Goal: Transaction & Acquisition: Obtain resource

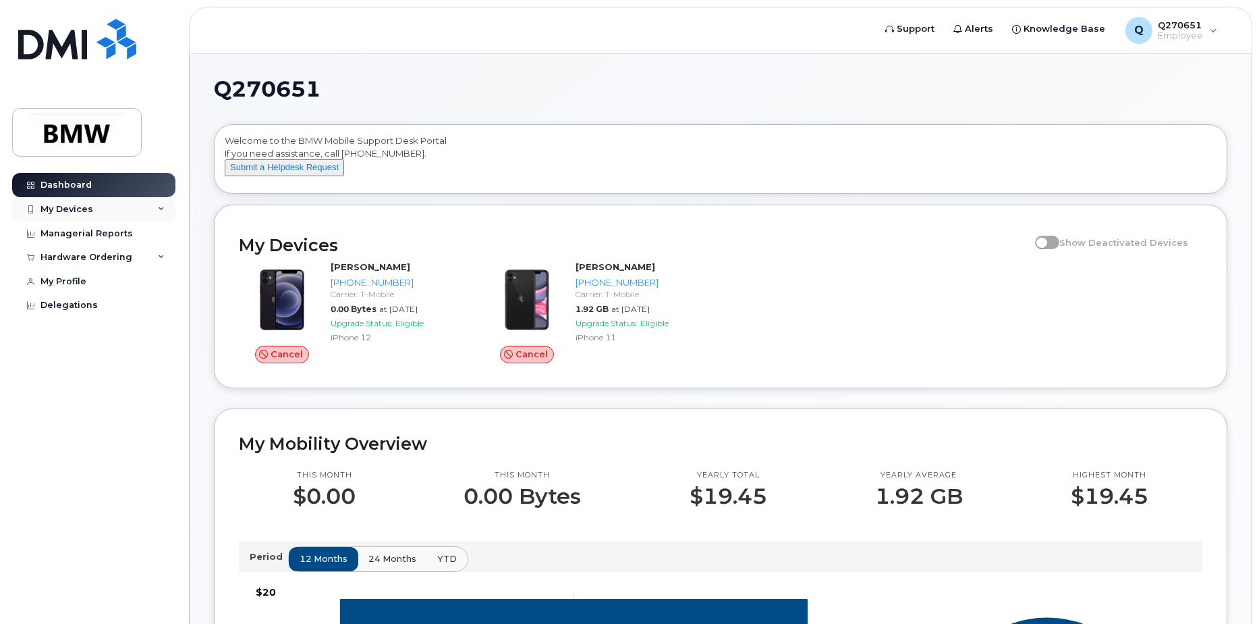
click at [59, 208] on div "My Devices" at bounding box center [66, 209] width 53 height 11
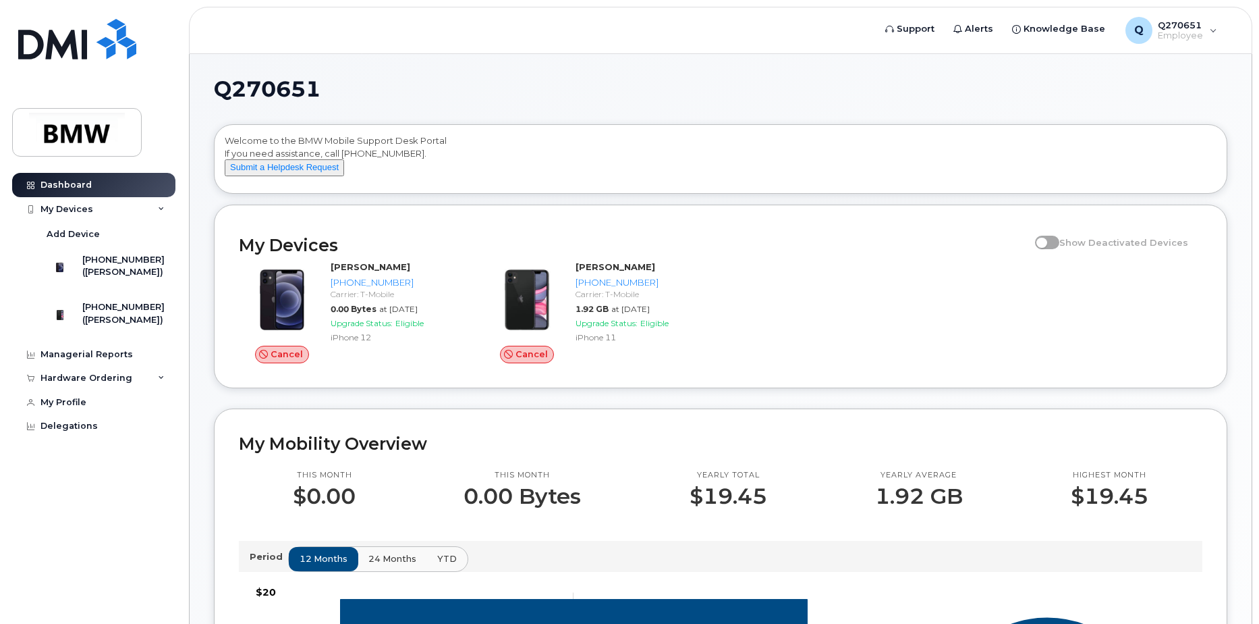
click at [1055, 249] on span at bounding box center [1047, 242] width 24 height 13
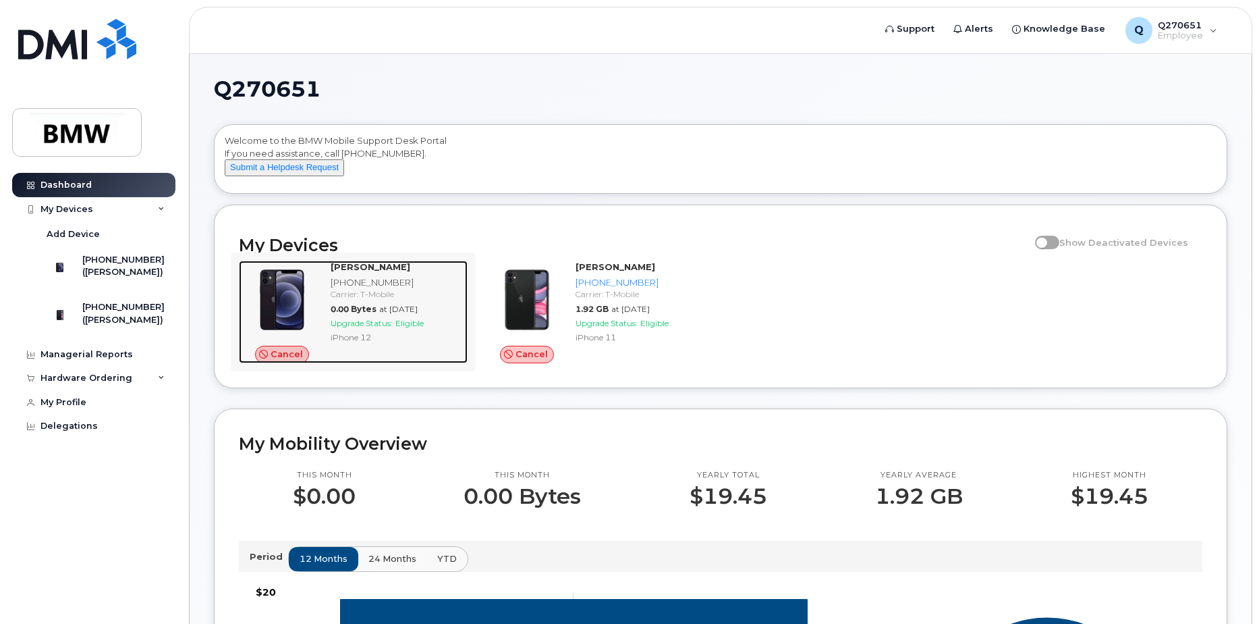
click at [285, 306] on img at bounding box center [282, 299] width 65 height 65
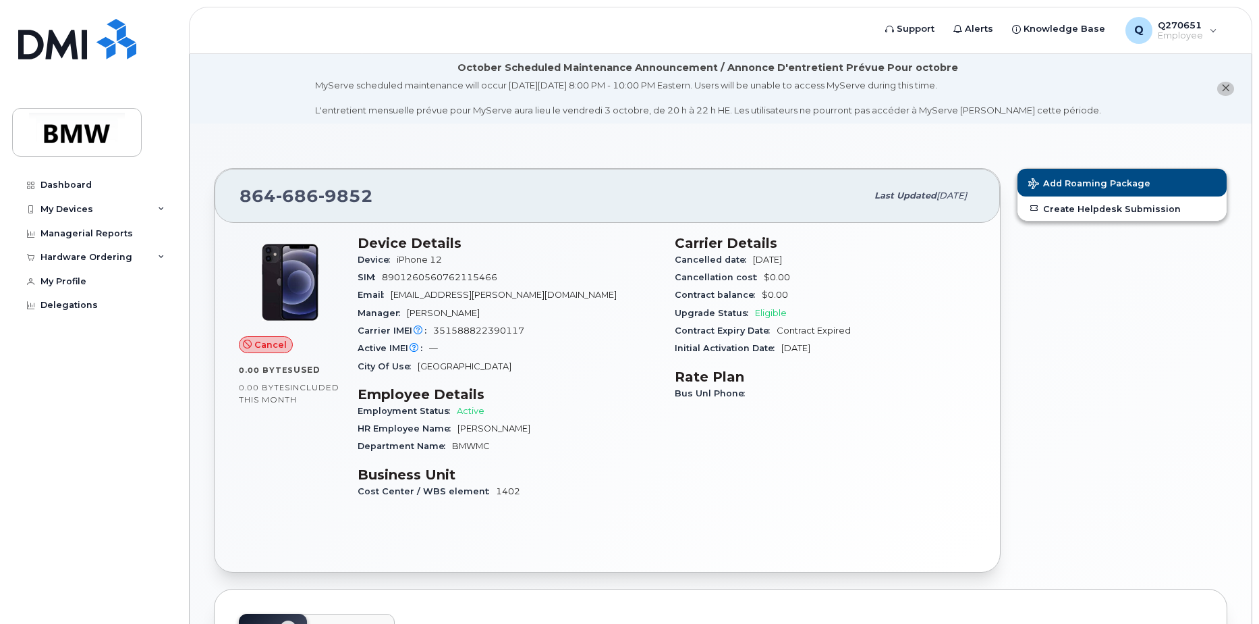
click at [1224, 88] on icon "close notification" at bounding box center [1225, 88] width 9 height 9
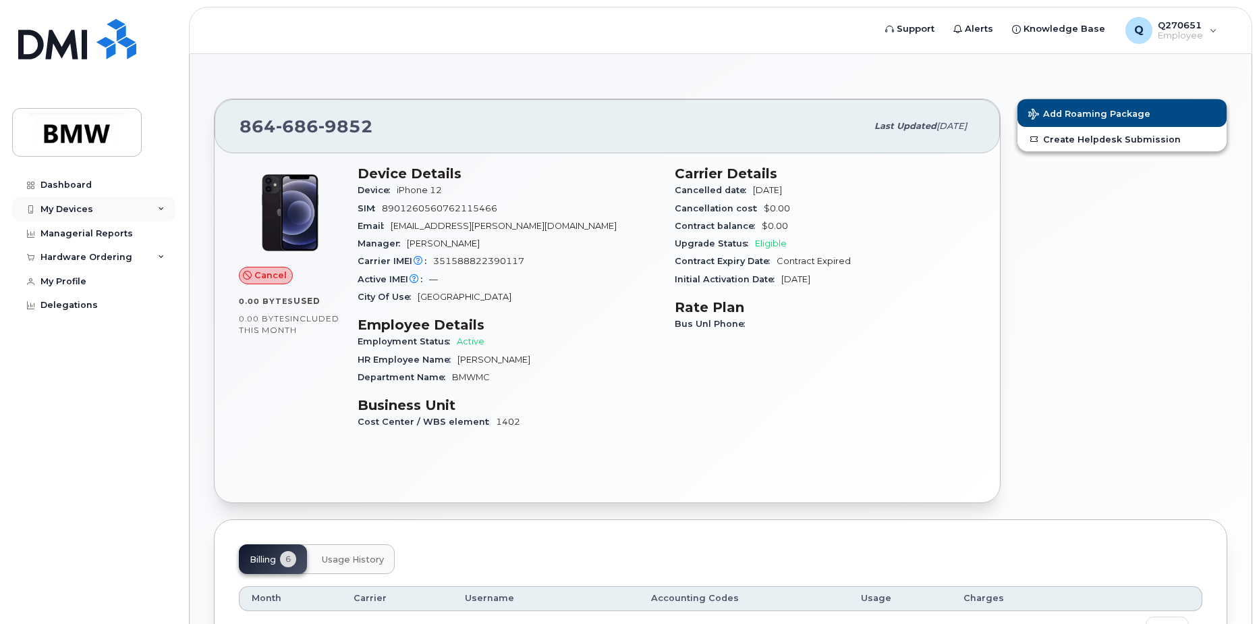
click at [72, 208] on div "My Devices" at bounding box center [66, 209] width 53 height 11
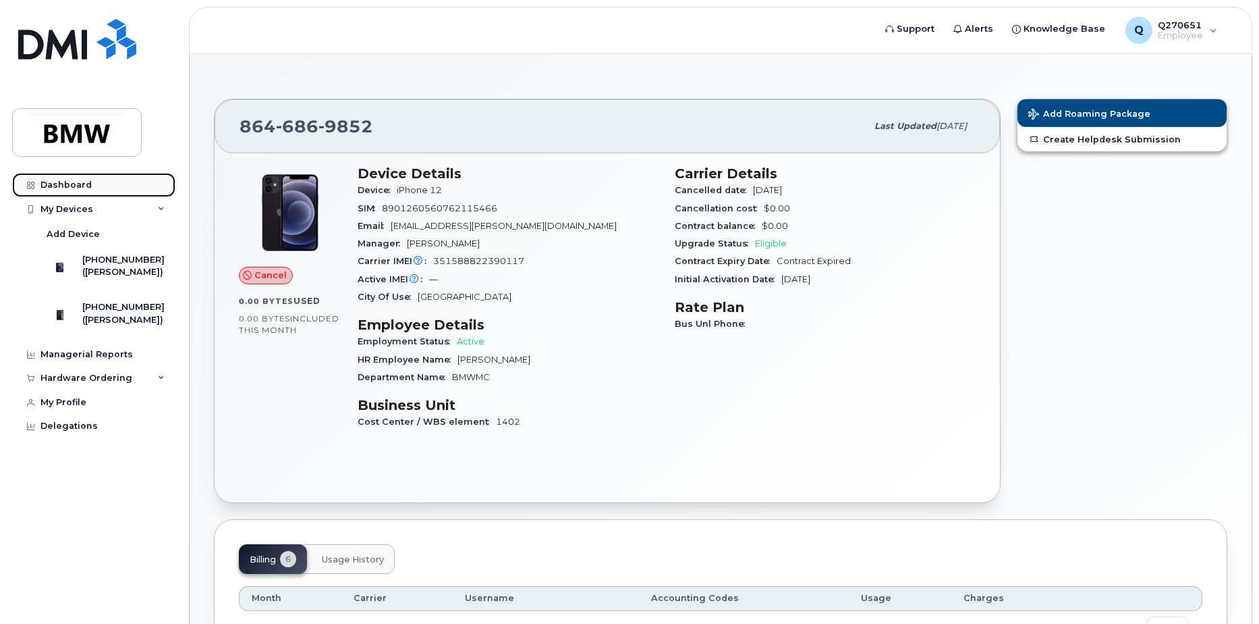
click at [82, 190] on link "Dashboard" at bounding box center [93, 185] width 163 height 24
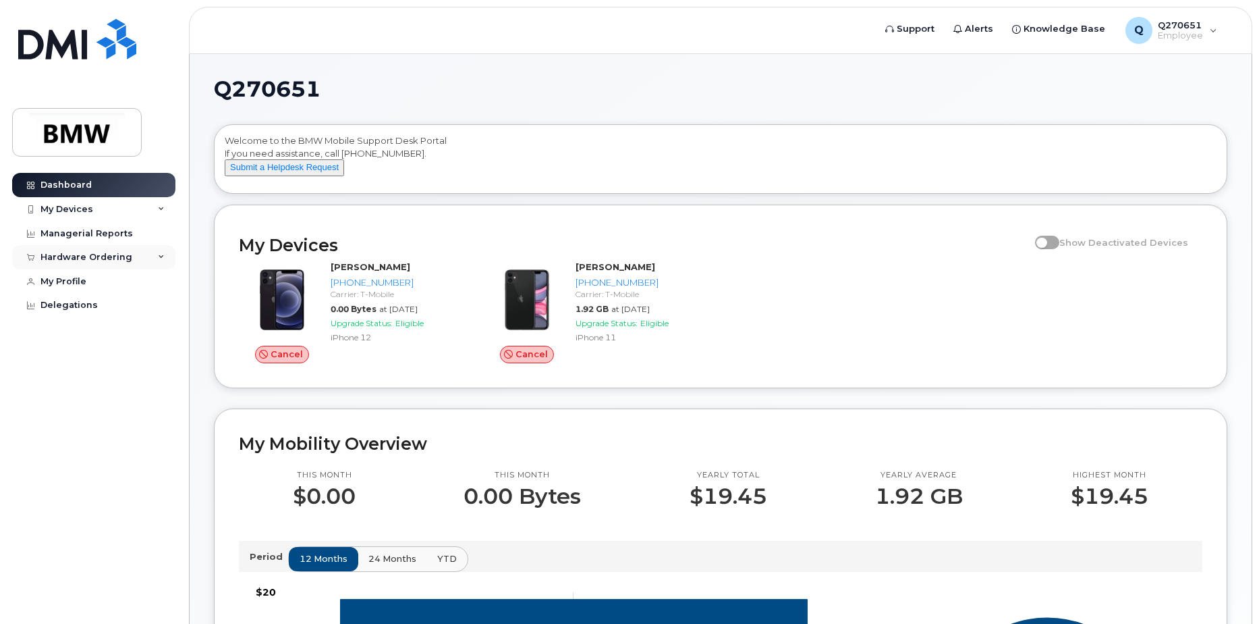
click at [157, 257] on div "Hardware Ordering" at bounding box center [93, 257] width 163 height 24
click at [77, 303] on div "New Order" at bounding box center [72, 308] width 51 height 12
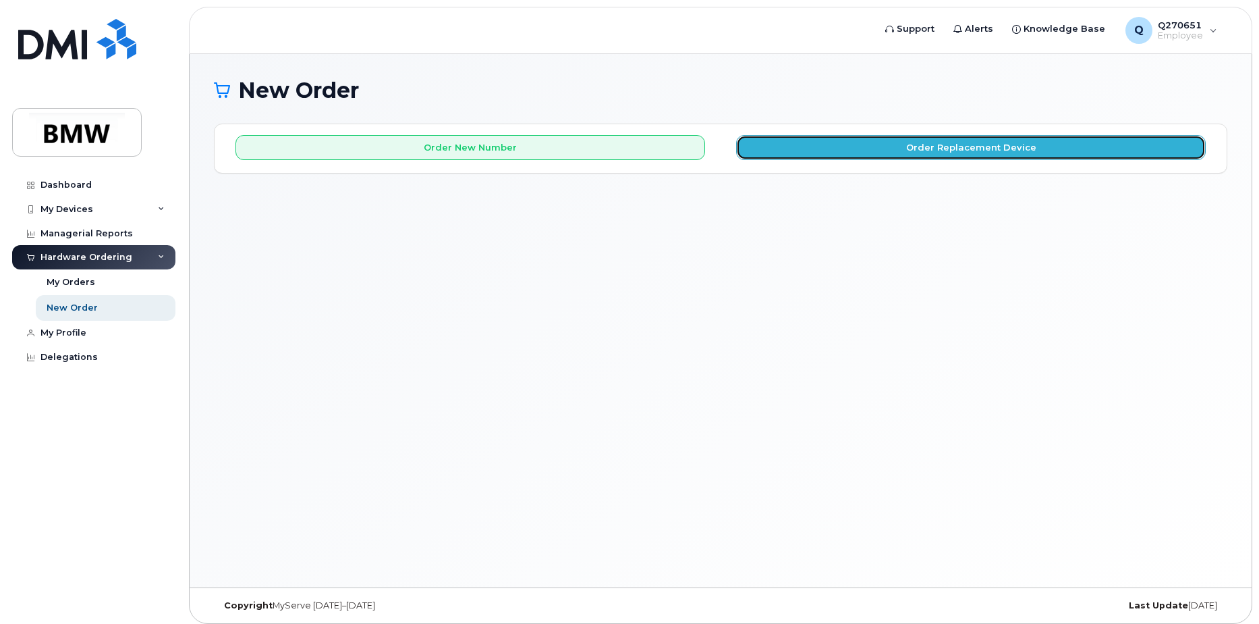
click at [1010, 141] on button "Order Replacement Device" at bounding box center [971, 147] width 470 height 25
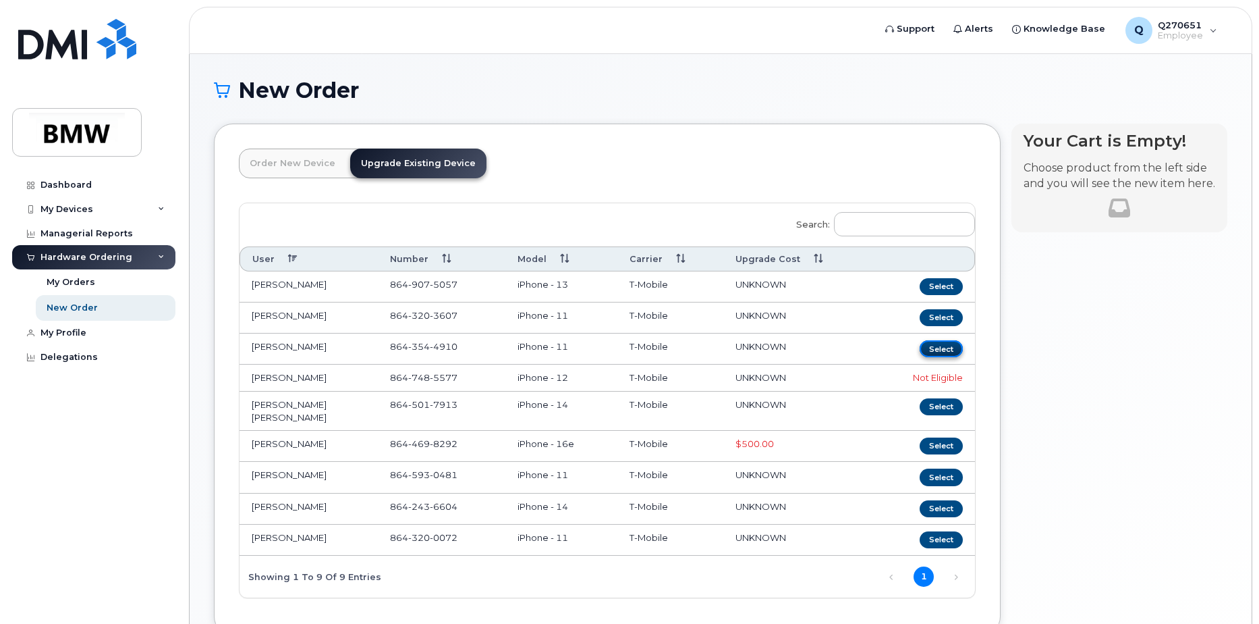
click at [941, 343] on button "Select" at bounding box center [941, 348] width 43 height 17
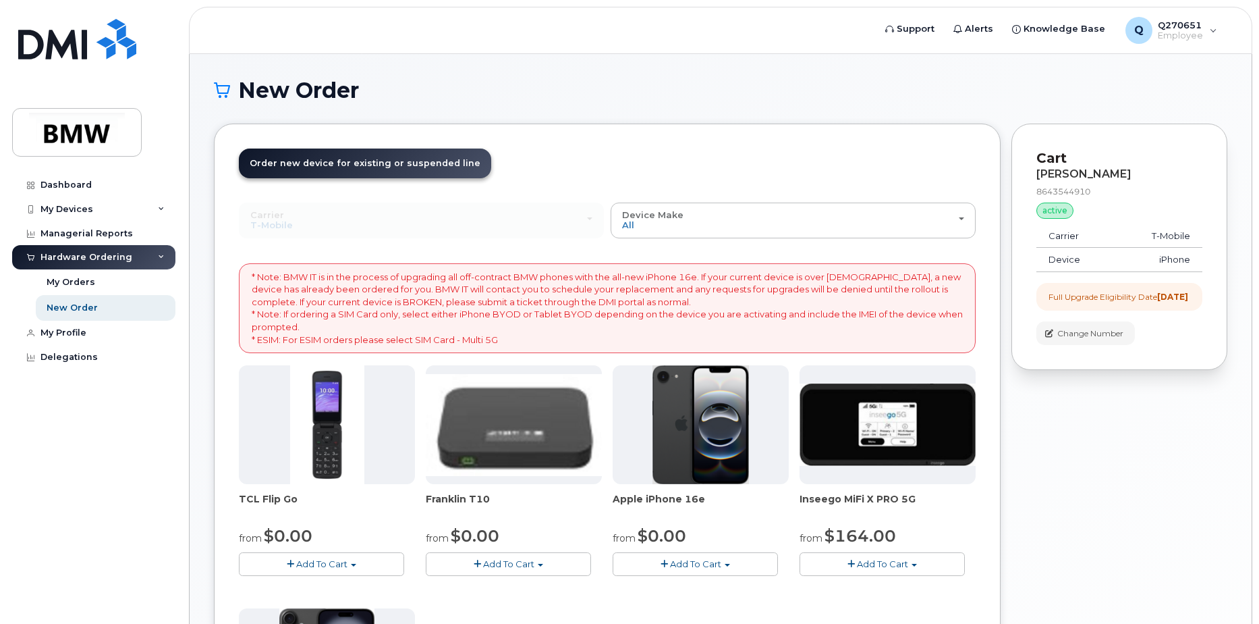
click at [56, 252] on div "Hardware Ordering" at bounding box center [86, 257] width 92 height 11
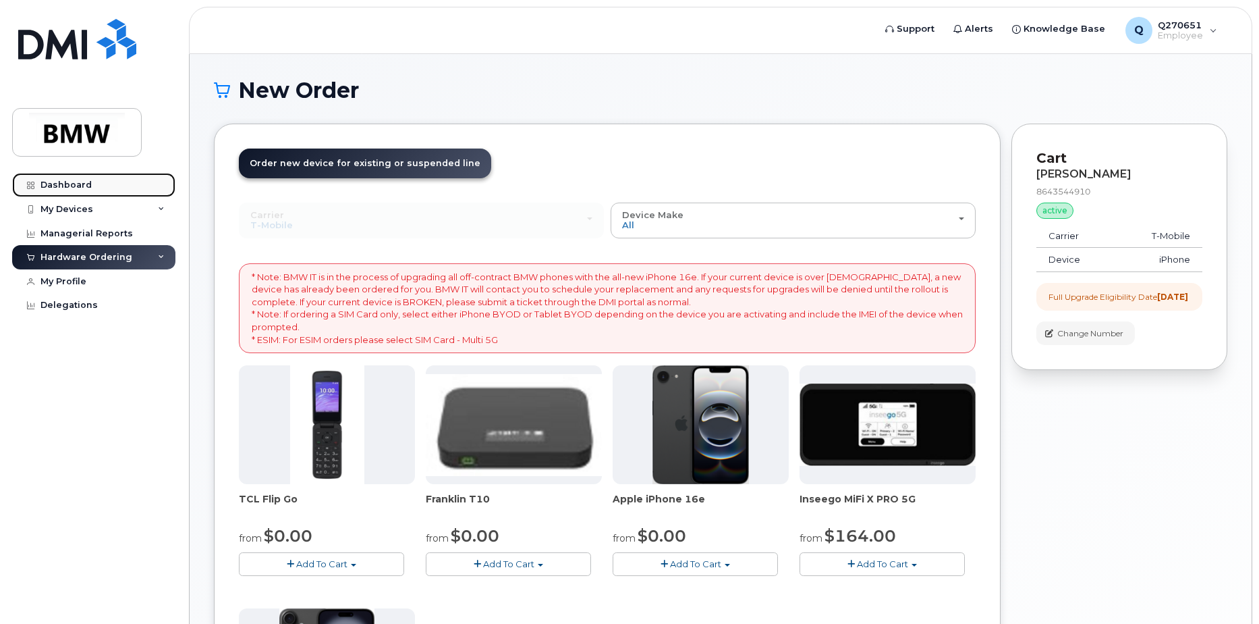
click at [66, 177] on link "Dashboard" at bounding box center [93, 185] width 163 height 24
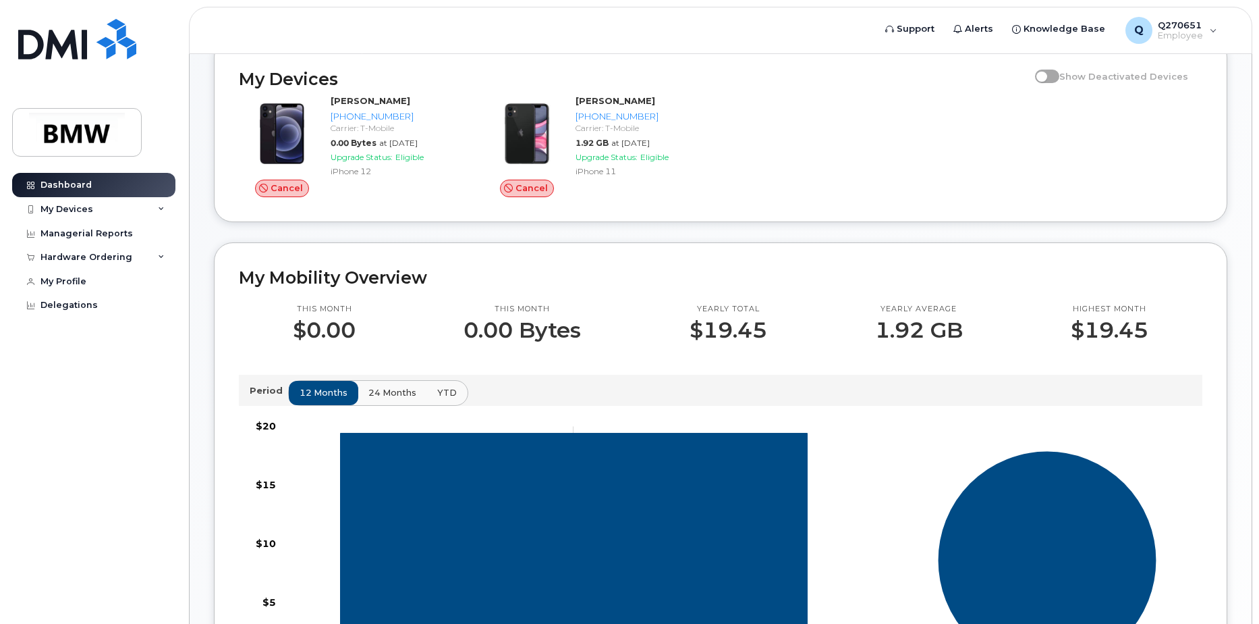
scroll to position [133, 0]
